Goal: Participate in discussion: Engage in conversation with other users on a specific topic

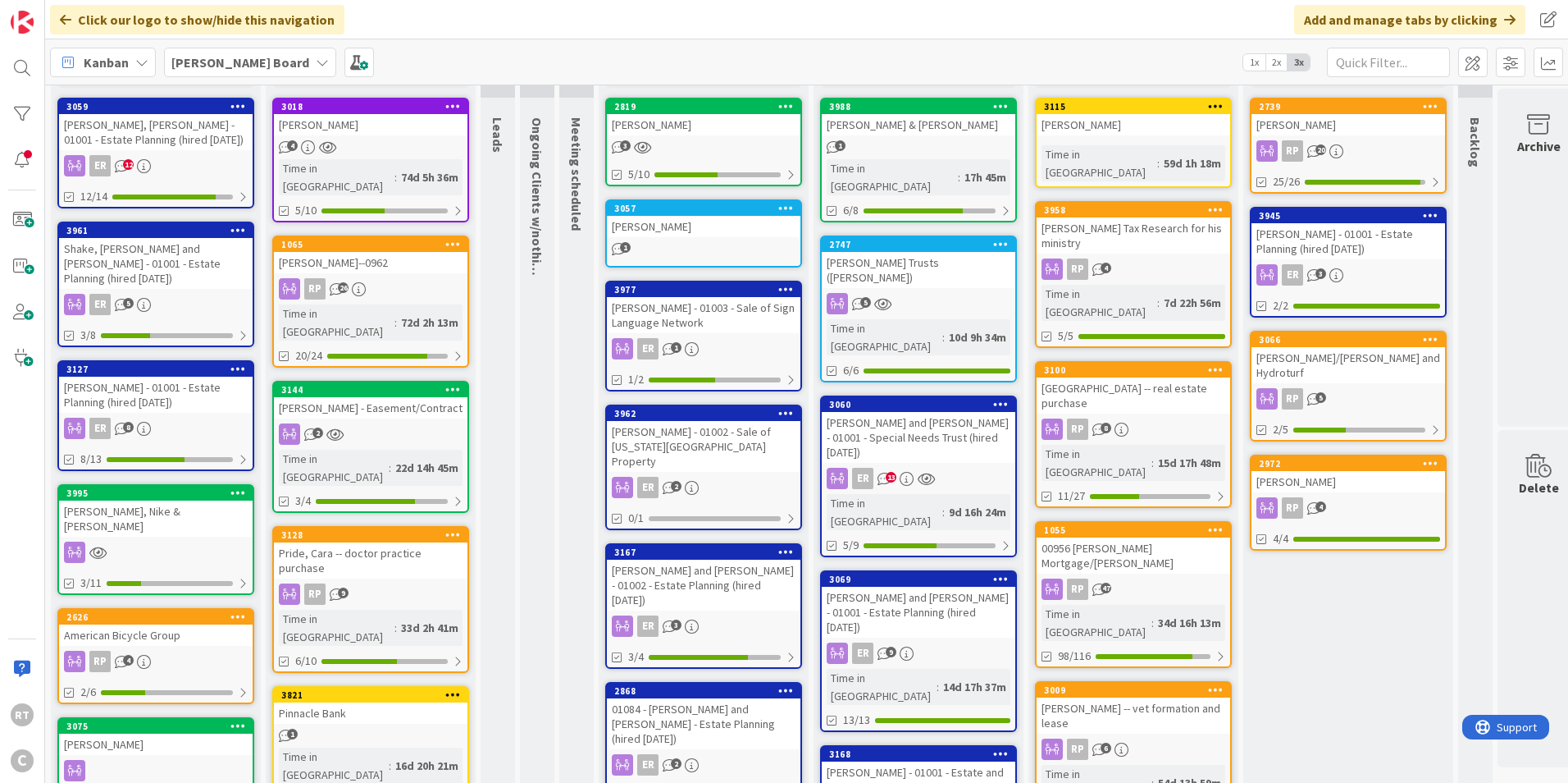
scroll to position [82, 0]
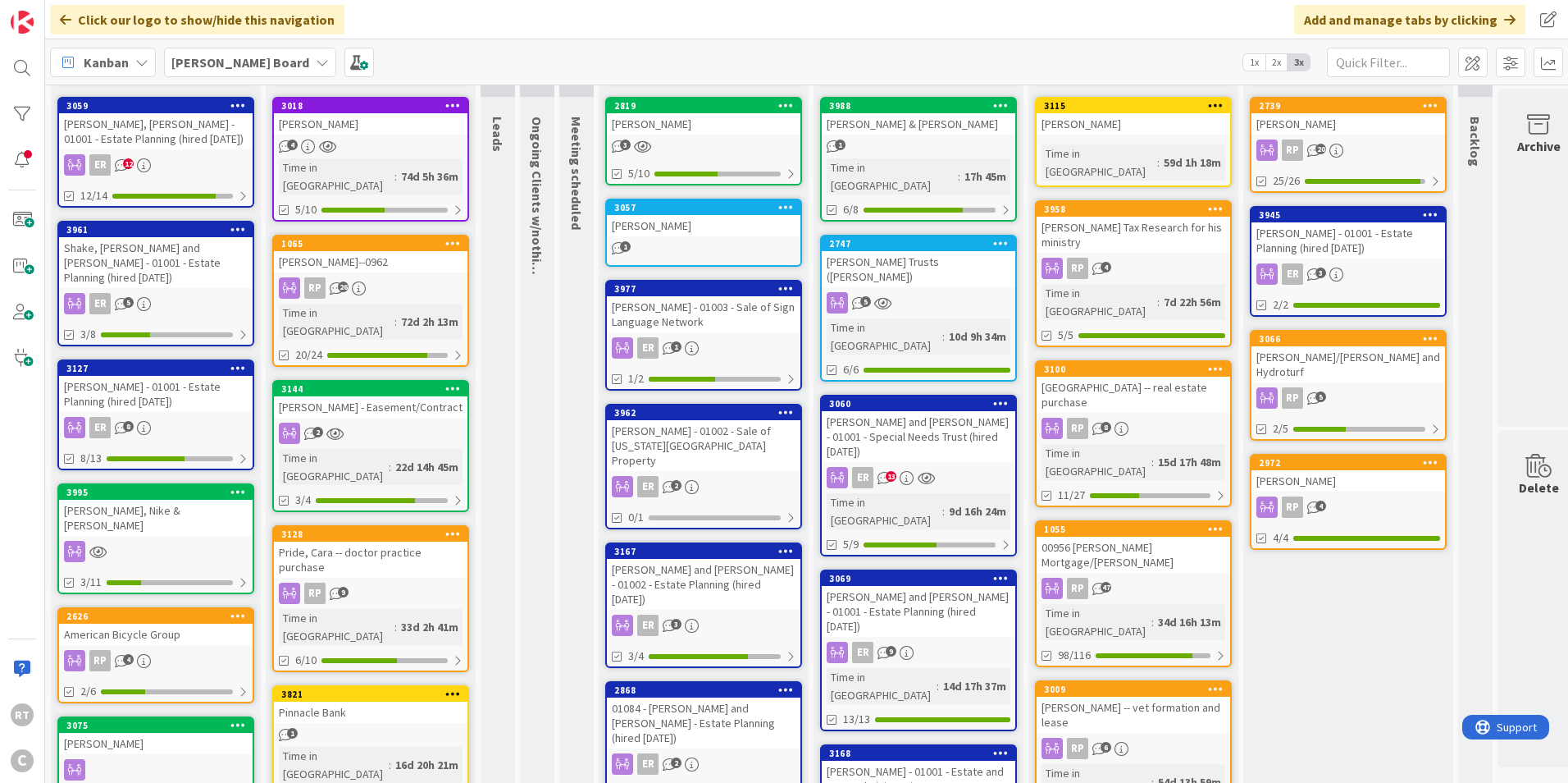
click at [132, 250] on div "Shake, [PERSON_NAME] and [PERSON_NAME] - 01001 - Estate Planning (hired [DATE])" at bounding box center [155, 262] width 194 height 51
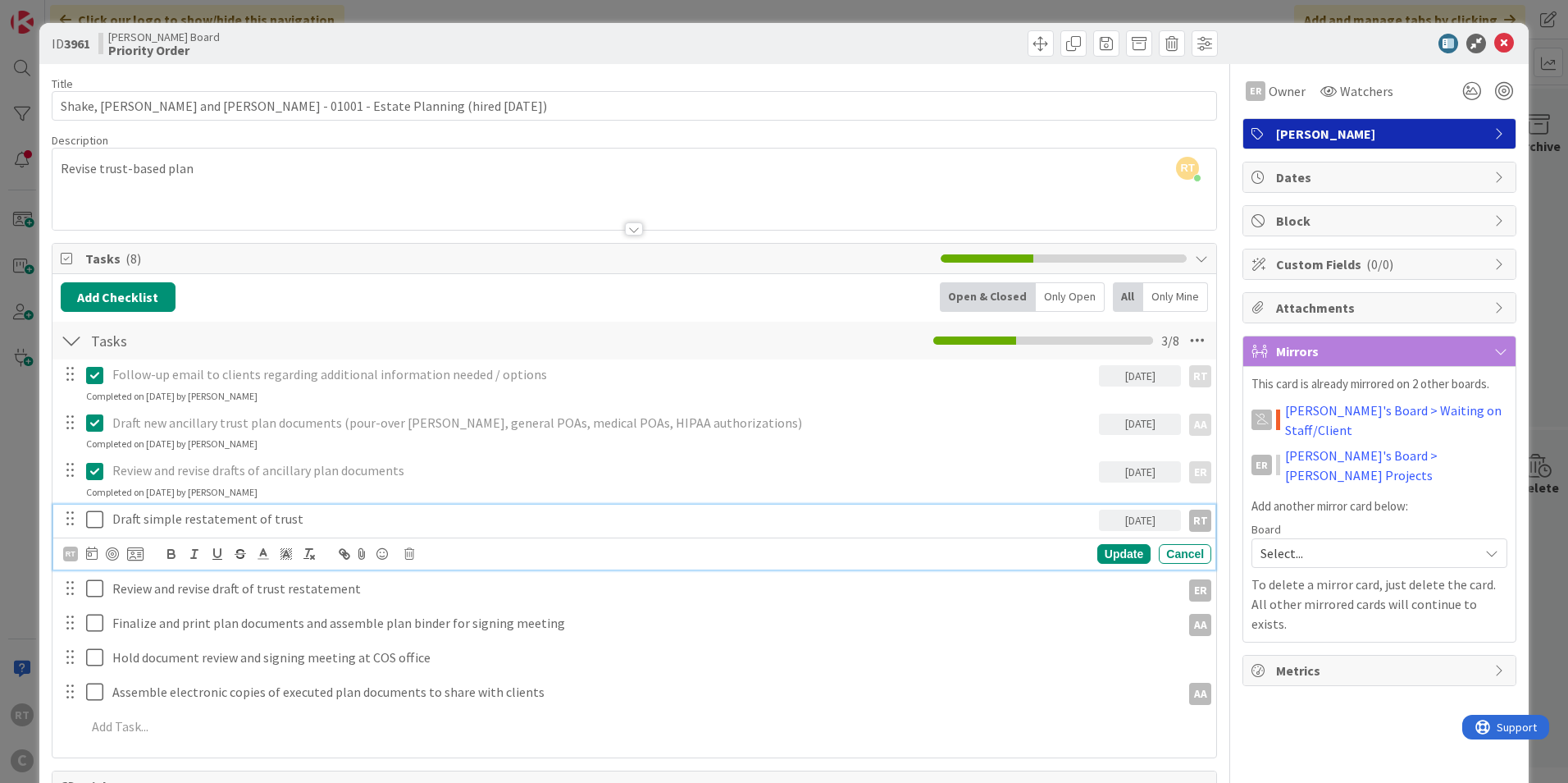
click at [96, 520] on icon at bounding box center [98, 519] width 25 height 20
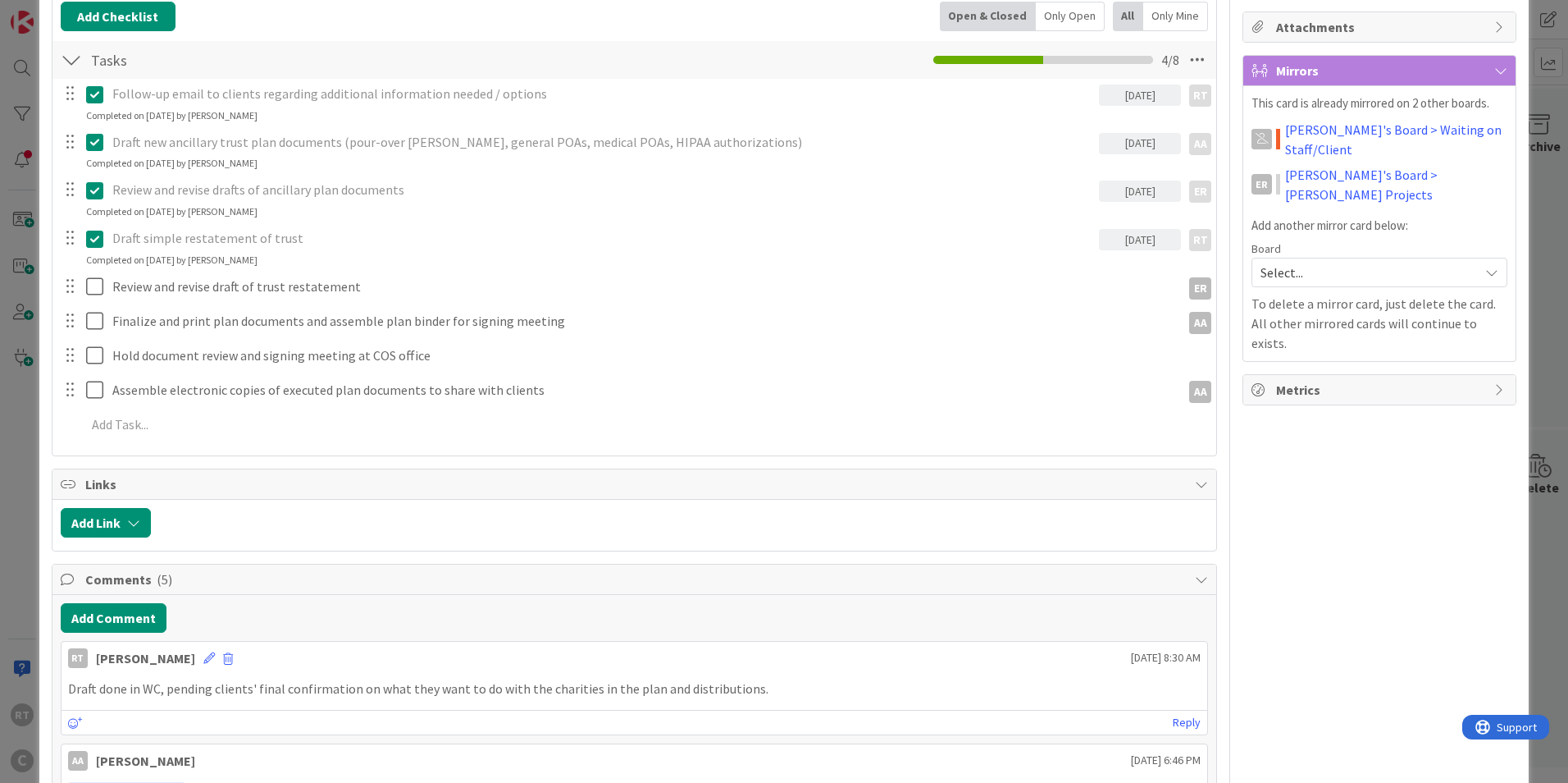
scroll to position [410, 0]
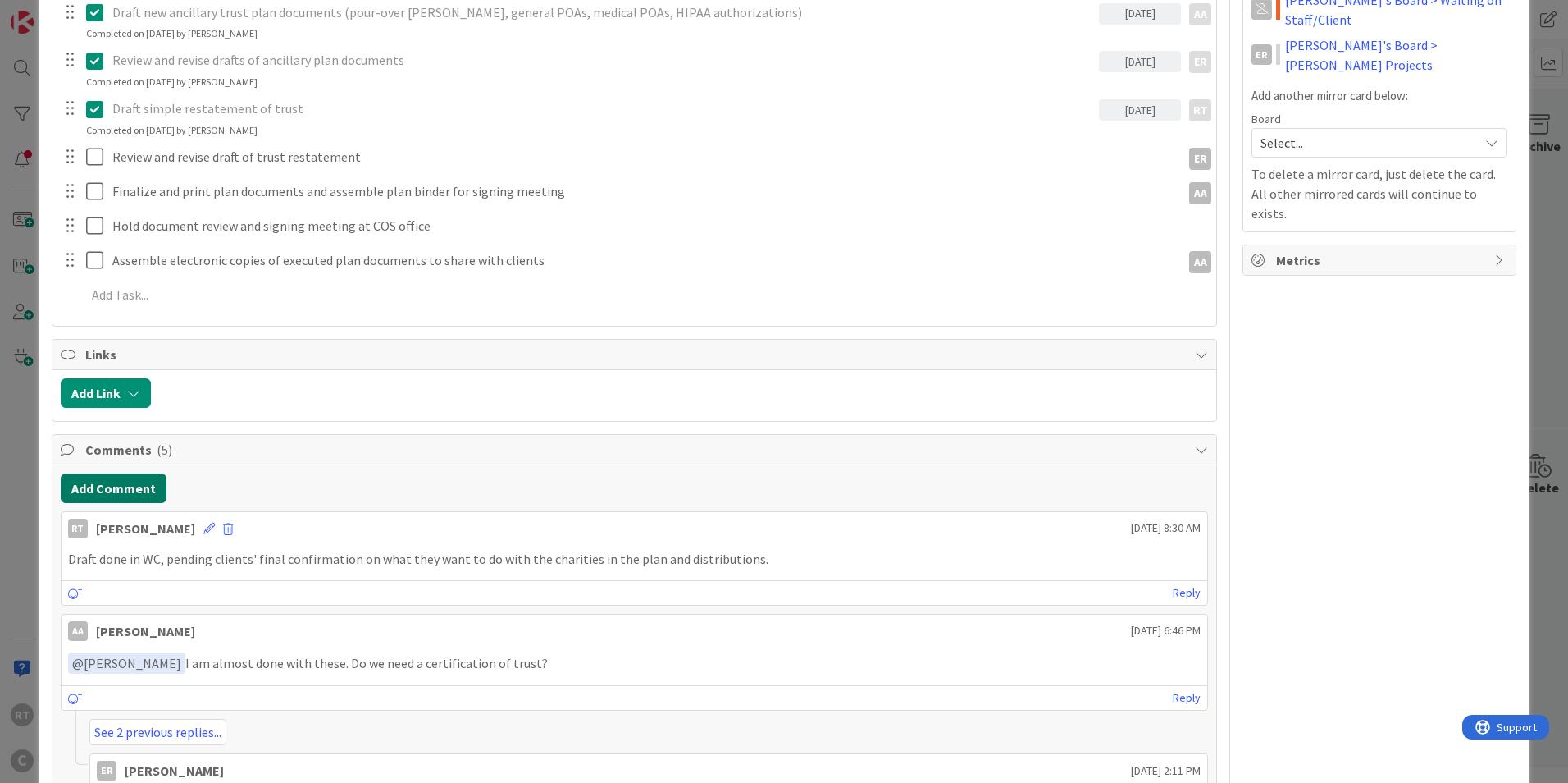
click at [150, 486] on button "Add Comment" at bounding box center [114, 488] width 106 height 29
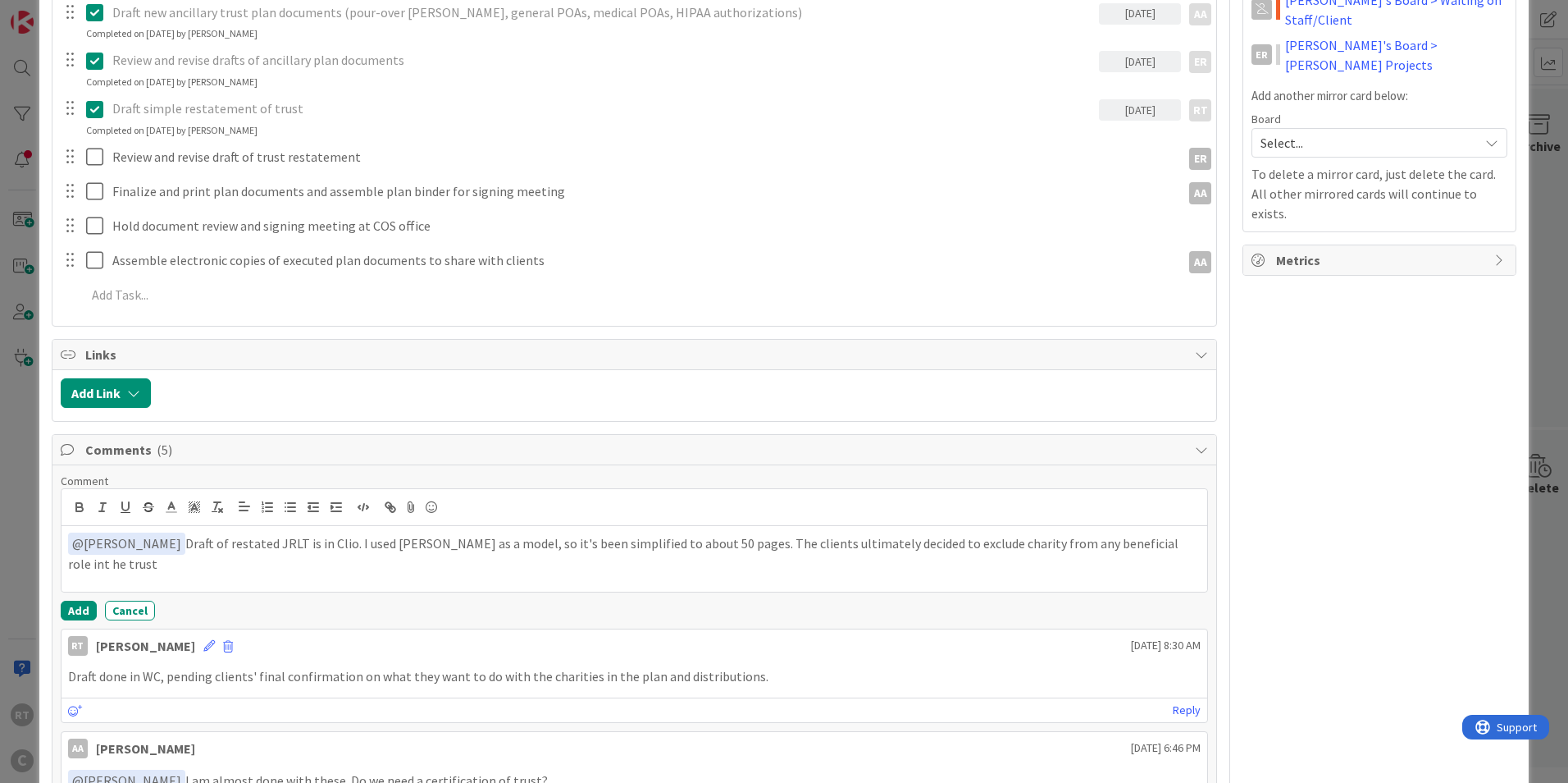
click at [1108, 545] on p "﻿ @ [PERSON_NAME] ﻿ Draft of restated JRLT is in Clio. I used [PERSON_NAME] as …" at bounding box center [634, 552] width 1133 height 40
click at [965, 539] on p "﻿ @ [PERSON_NAME] ﻿ Draft of restated JRLT is in Clio. I used [PERSON_NAME] as …" at bounding box center [634, 552] width 1133 height 40
click at [82, 613] on button "Add" at bounding box center [79, 610] width 36 height 20
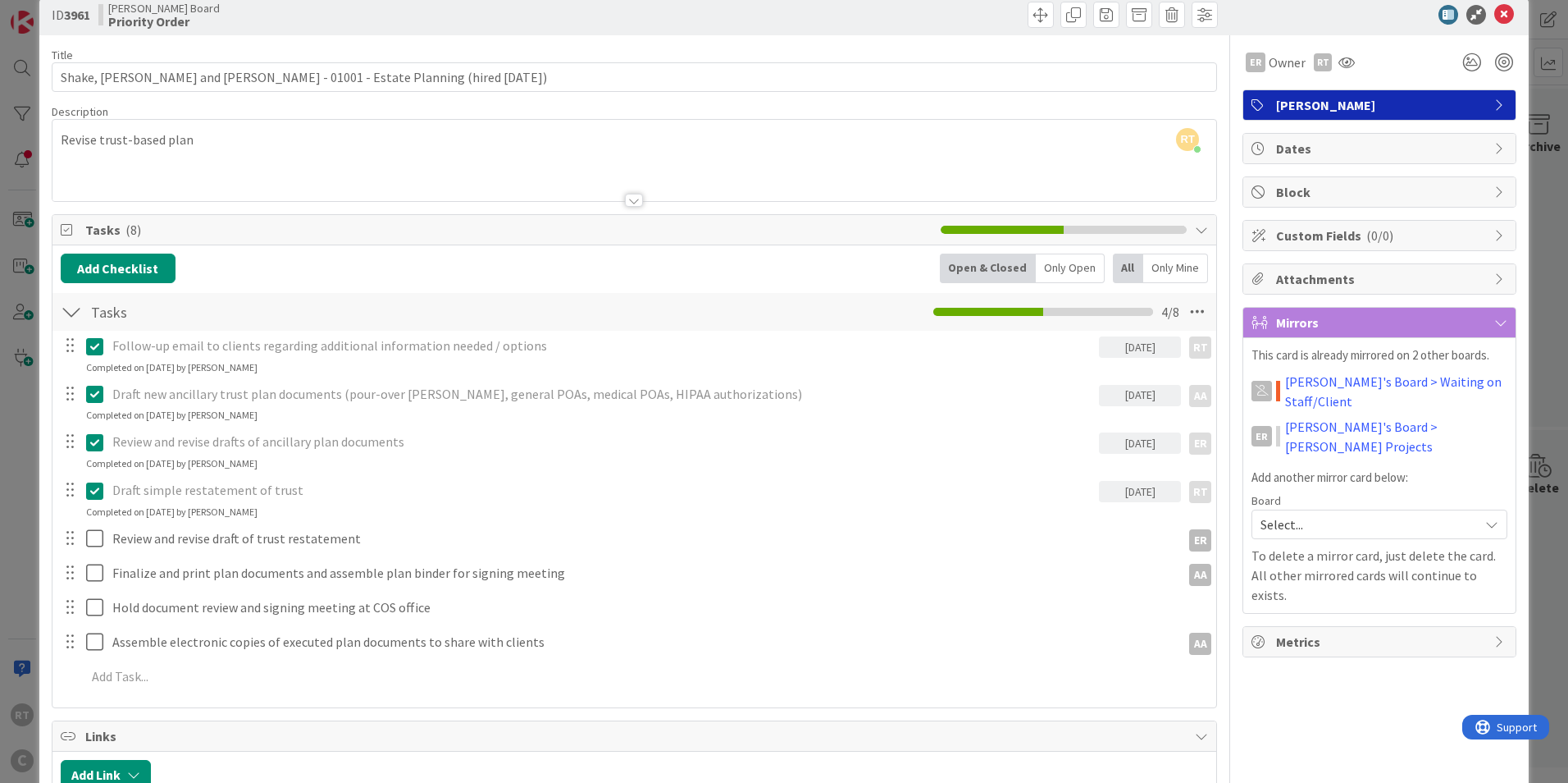
scroll to position [0, 0]
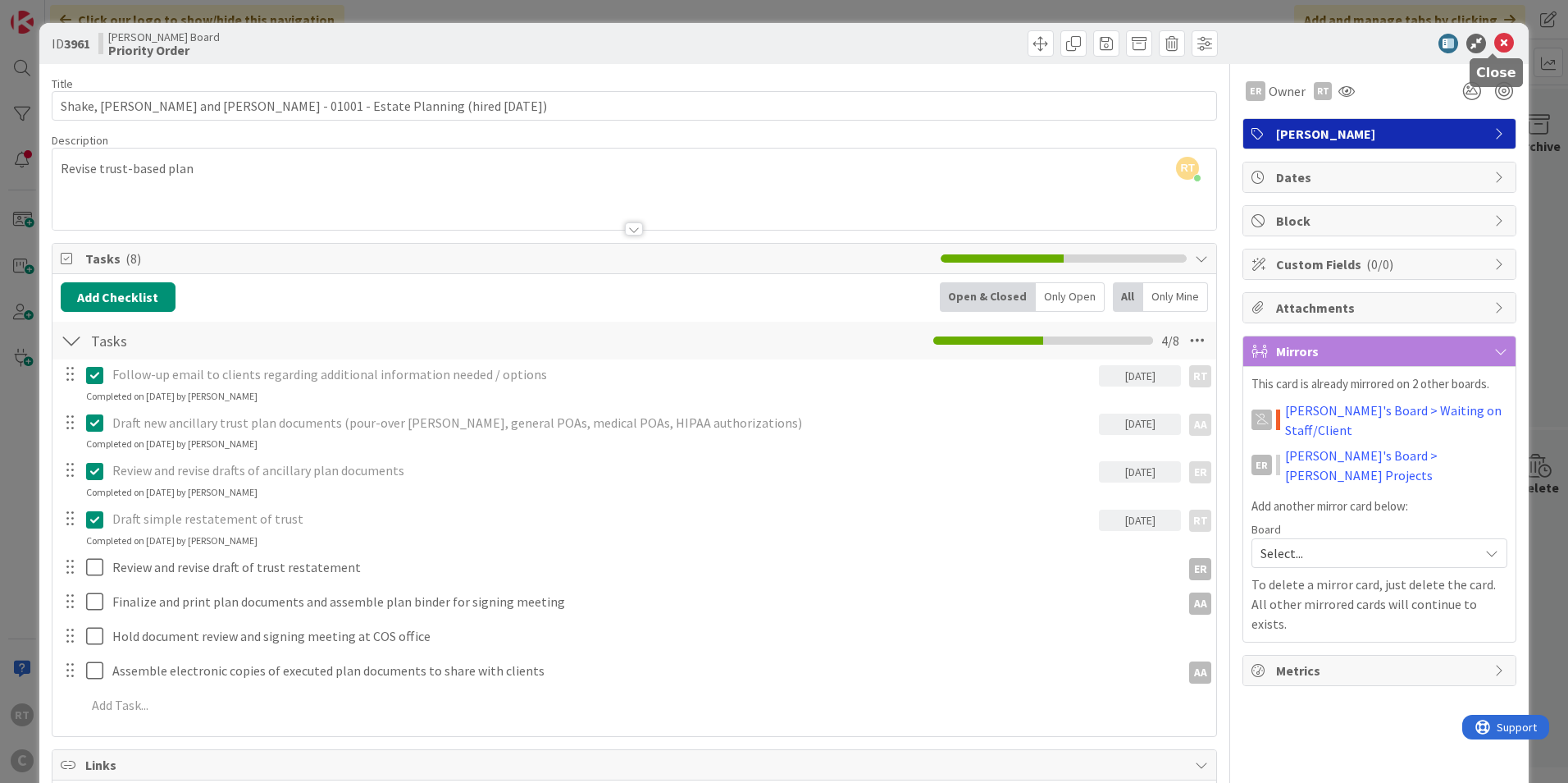
click at [1498, 50] on icon at bounding box center [1504, 44] width 20 height 20
